Goal: Information Seeking & Learning: Learn about a topic

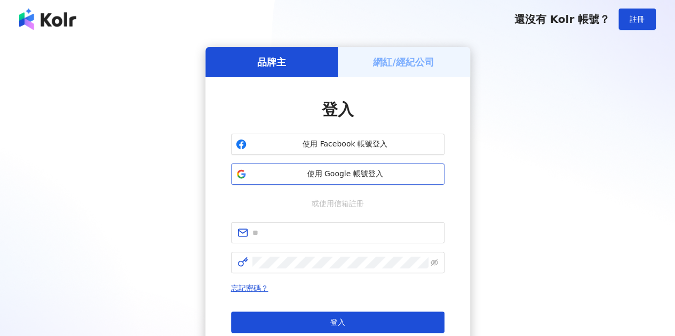
click at [350, 178] on span "使用 Google 帳號登入" at bounding box center [345, 174] width 189 height 11
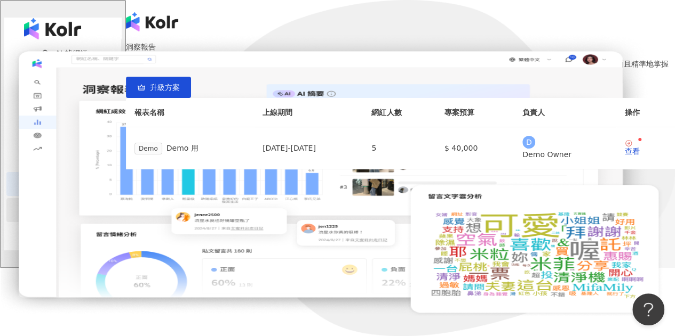
click at [58, 207] on div "趨勢分析" at bounding box center [62, 210] width 113 height 24
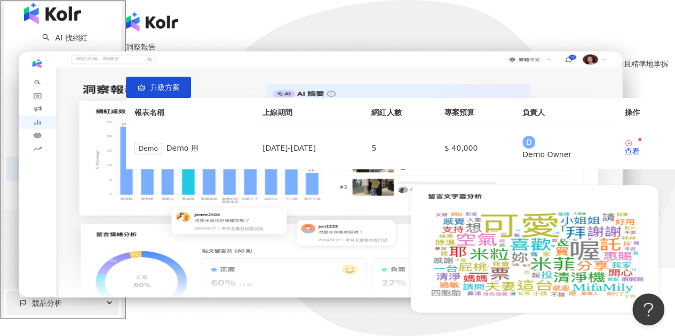
click at [68, 296] on div "競品分析" at bounding box center [62, 304] width 113 height 24
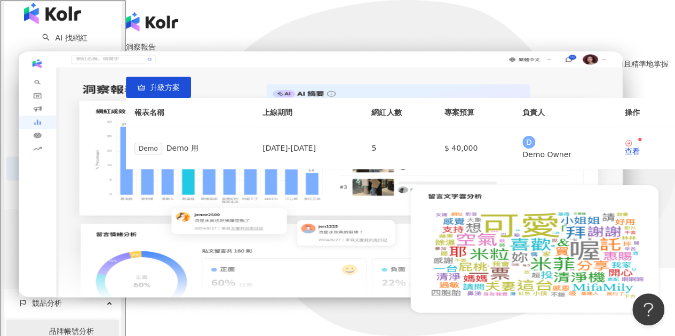
scroll to position [20, 0]
click at [63, 327] on link "品牌帳號分析" at bounding box center [71, 331] width 45 height 9
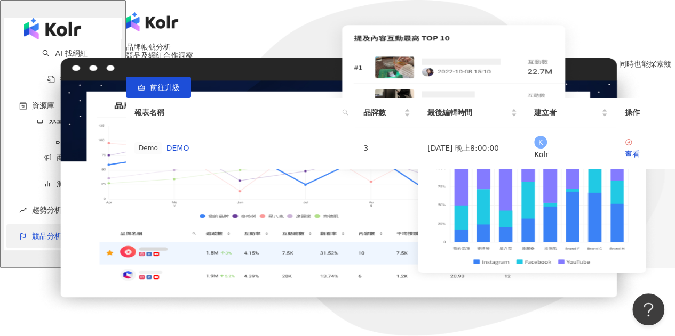
click at [39, 227] on span "競品分析" at bounding box center [47, 236] width 30 height 24
